Goal: Task Accomplishment & Management: Complete application form

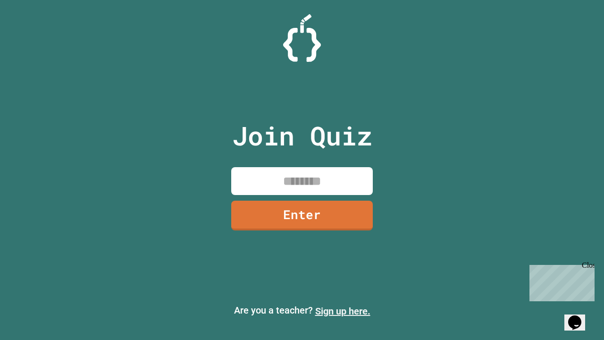
click at [343, 311] on link "Sign up here." at bounding box center [342, 311] width 55 height 11
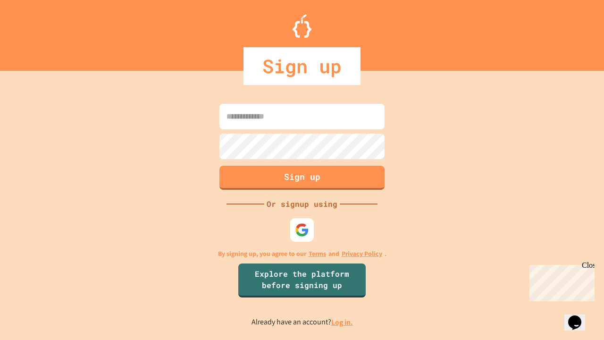
click at [343, 322] on link "Log in." at bounding box center [342, 322] width 22 height 10
